Goal: Task Accomplishment & Management: Complete application form

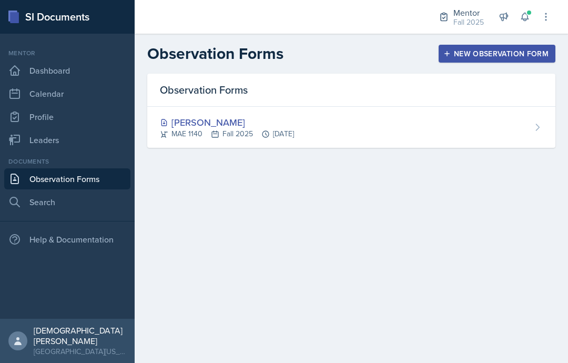
click at [531, 53] on div "New Observation Form" at bounding box center [497, 53] width 103 height 8
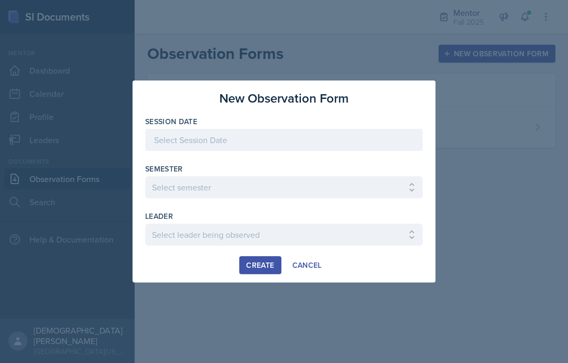
click at [281, 138] on div at bounding box center [284, 140] width 278 height 22
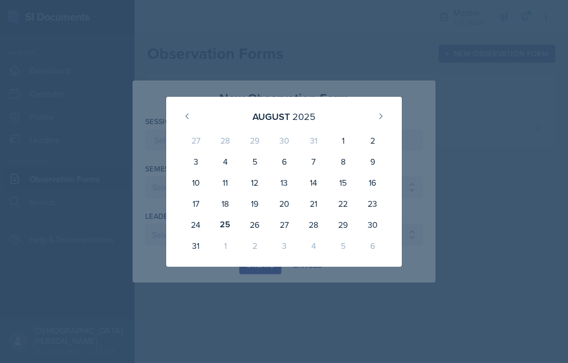
click at [224, 225] on div "25" at bounding box center [225, 224] width 29 height 21
type input "[DATE]"
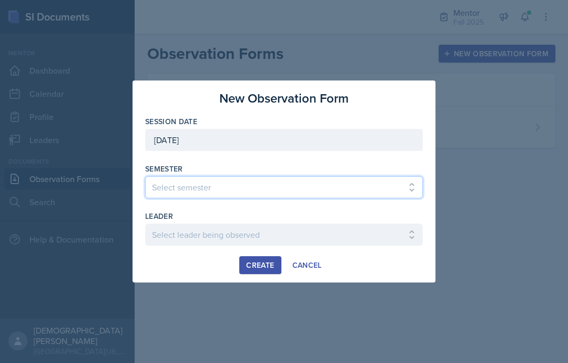
click at [271, 188] on select "Select semester All Fall 2024 Spring 2025 Fall 2025 Spring 2024 Fall 2023" at bounding box center [284, 187] width 278 height 22
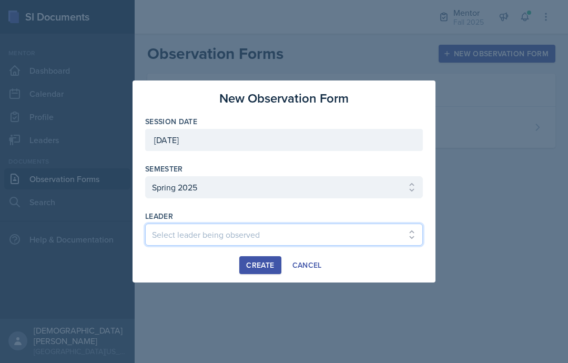
click at [239, 232] on select "Select leader being observed [PERSON_NAME] [PERSON_NAME] / CSE 2315 / [PERSON_N…" at bounding box center [284, 235] width 278 height 22
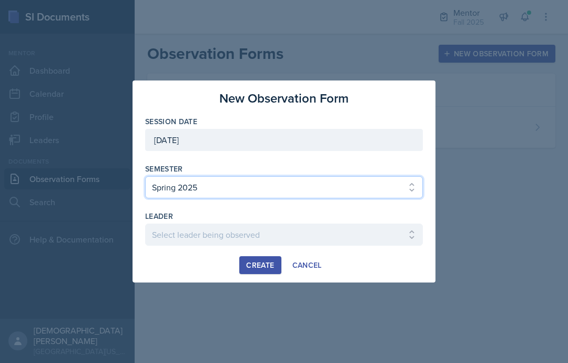
click at [382, 188] on select "Select semester All Fall 2024 Spring 2025 Fall 2025 Spring 2024 Fall 2023" at bounding box center [284, 187] width 278 height 22
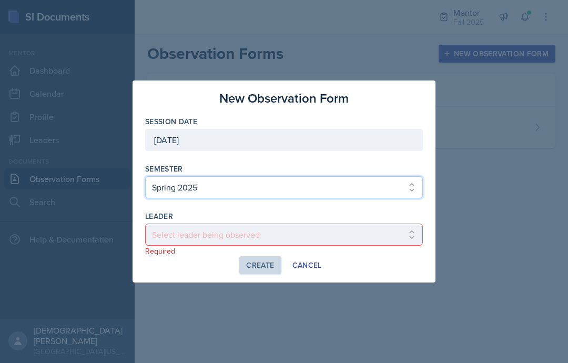
select select "a8c40de0-d7eb-4f82-90ee-ac0c6ce45f71"
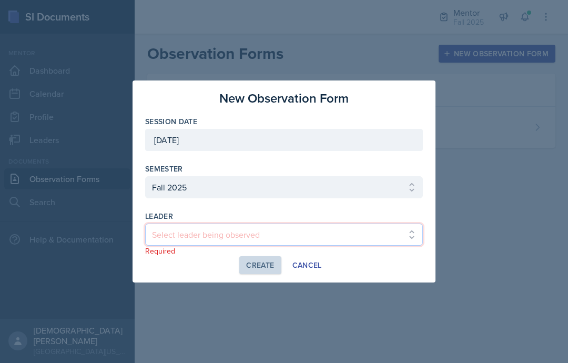
click at [266, 237] on select "Select leader being observed [PERSON_NAME] / NURS 3366 - PATHOPHYSIOLOGIC PROCE…" at bounding box center [284, 235] width 278 height 22
click at [292, 236] on select "Select leader being observed [PERSON_NAME] / NURS 3366 - PATHOPHYSIOLOGIC PROCE…" at bounding box center [284, 235] width 278 height 22
select select "f864dc12-0723-40d2-8cca-9effc4719b15"
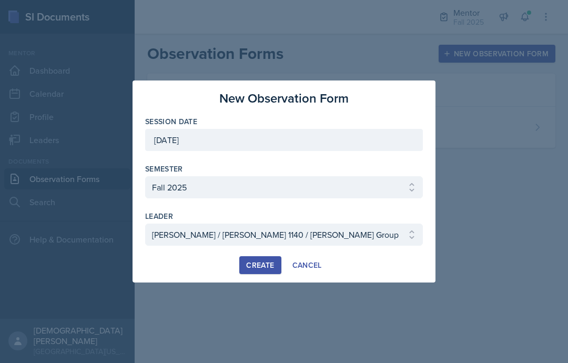
click at [267, 262] on div "Create" at bounding box center [260, 265] width 28 height 8
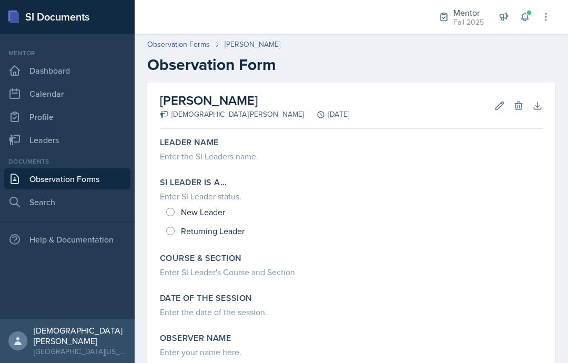
click at [231, 162] on div "Enter the SI Leaders name." at bounding box center [351, 156] width 383 height 13
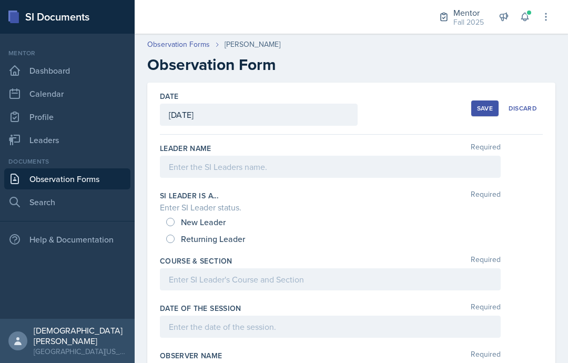
click at [336, 171] on div at bounding box center [330, 167] width 341 height 22
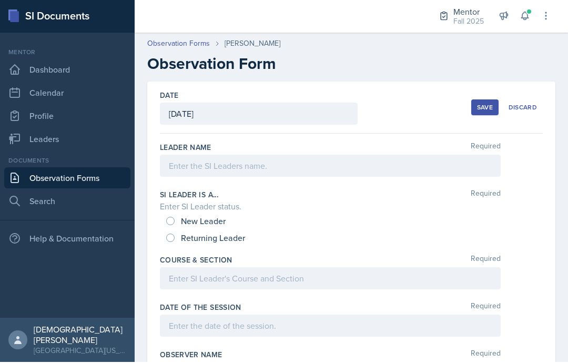
scroll to position [23, 0]
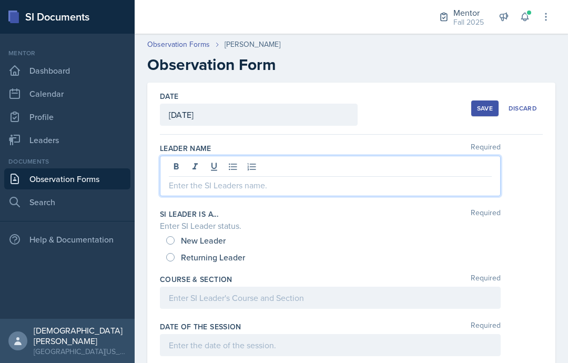
click at [326, 179] on p at bounding box center [330, 185] width 323 height 13
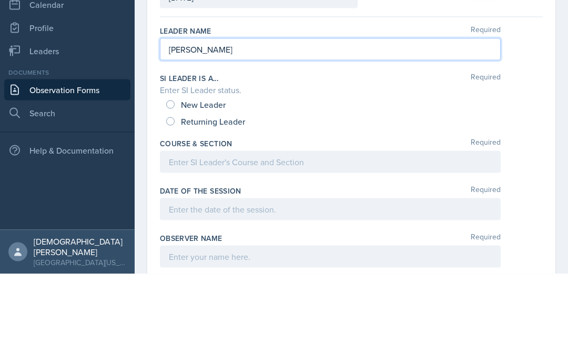
scroll to position [56, 0]
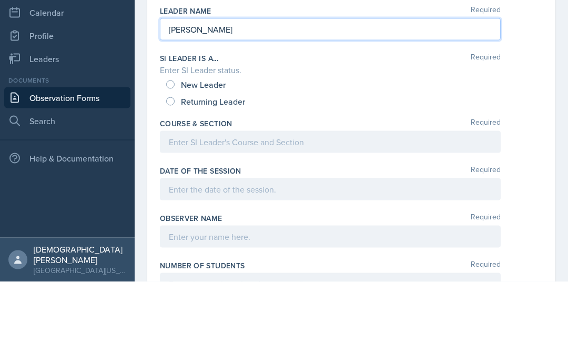
click at [178, 174] on div "Returning Leader" at bounding box center [206, 182] width 81 height 17
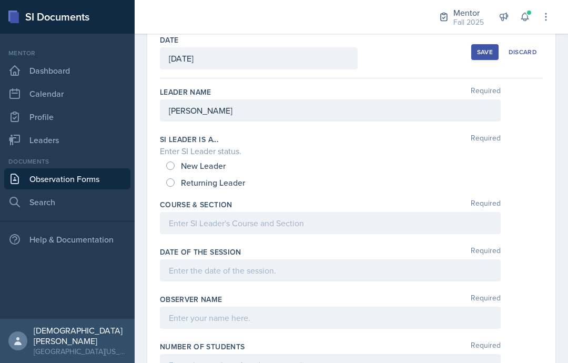
click at [173, 178] on input "Returning Leader" at bounding box center [170, 182] width 8 height 8
radio input "true"
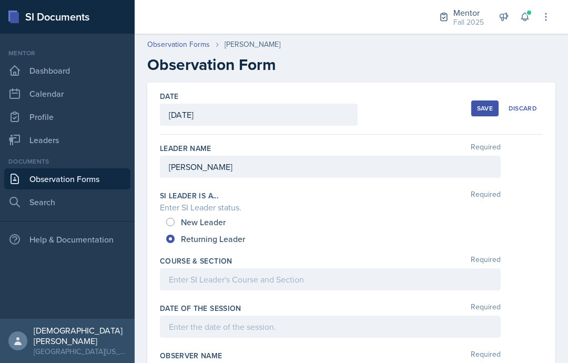
scroll to position [0, 0]
click at [184, 268] on div at bounding box center [330, 279] width 341 height 22
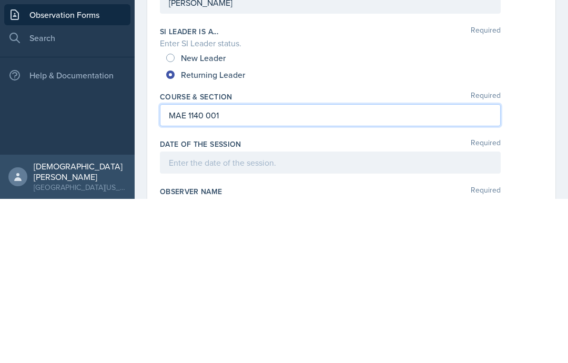
scroll to position [11, 0]
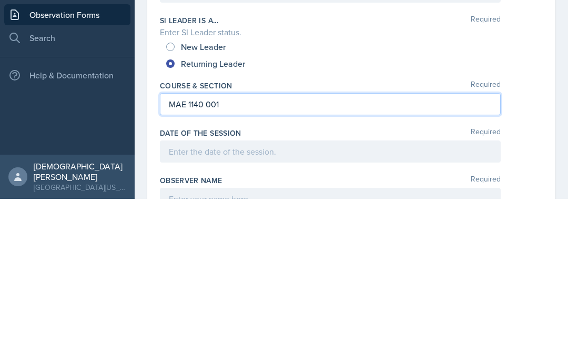
click at [189, 305] on div at bounding box center [330, 316] width 341 height 22
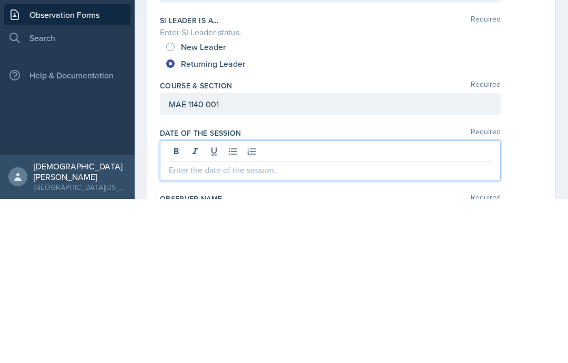
click at [182, 328] on p at bounding box center [330, 334] width 323 height 13
click at [197, 328] on p at bounding box center [330, 334] width 323 height 13
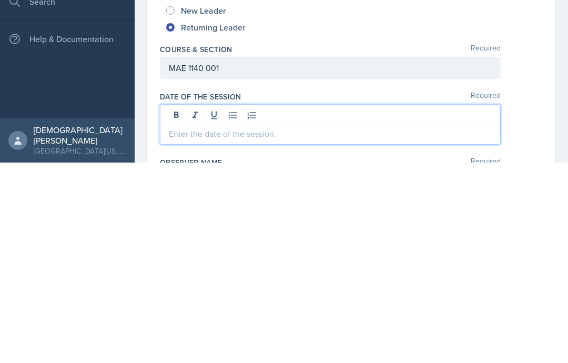
click at [339, 328] on p at bounding box center [330, 334] width 323 height 13
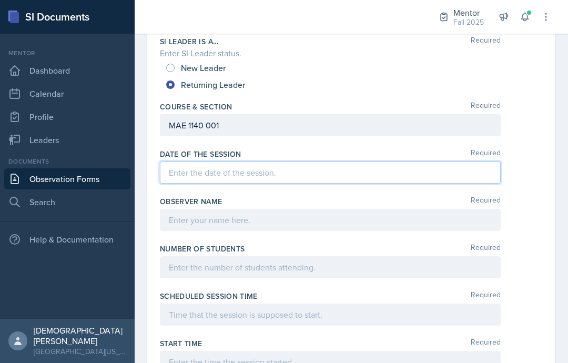
scroll to position [156, 0]
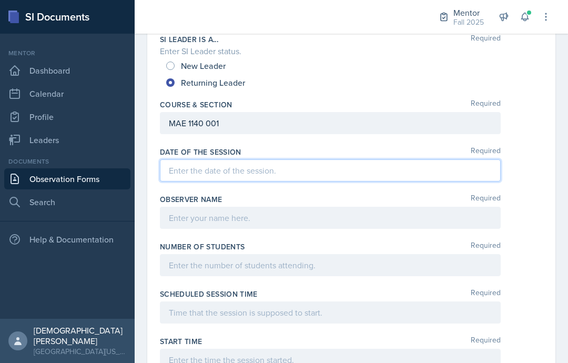
click at [314, 166] on p at bounding box center [330, 170] width 323 height 13
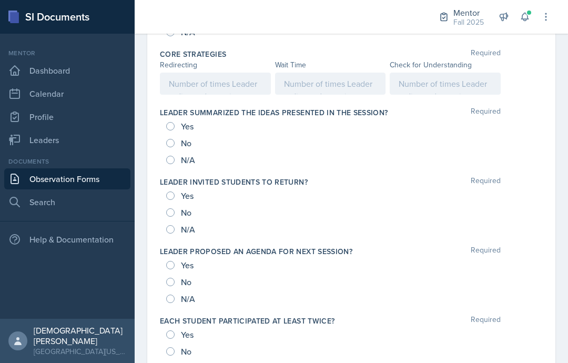
scroll to position [607, 0]
